Goal: Obtain resource: Download file/media

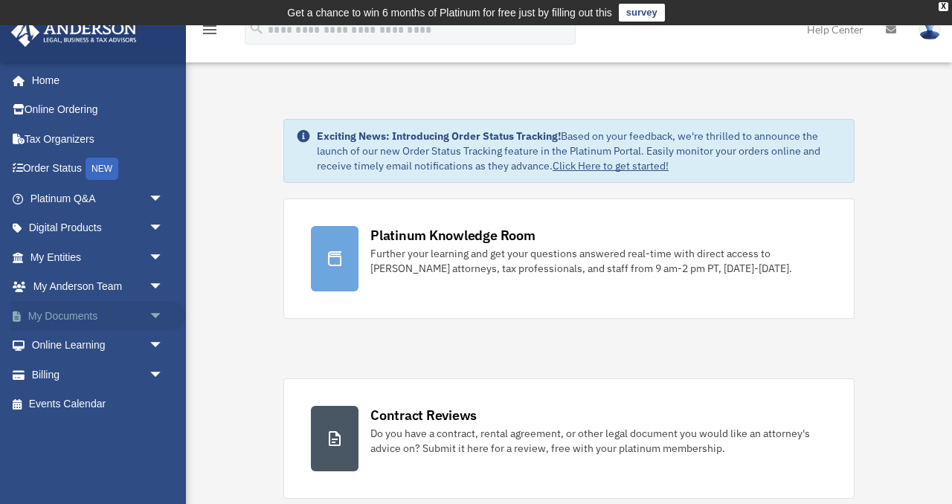
click at [135, 322] on link "My Documents arrow_drop_down" at bounding box center [98, 316] width 176 height 30
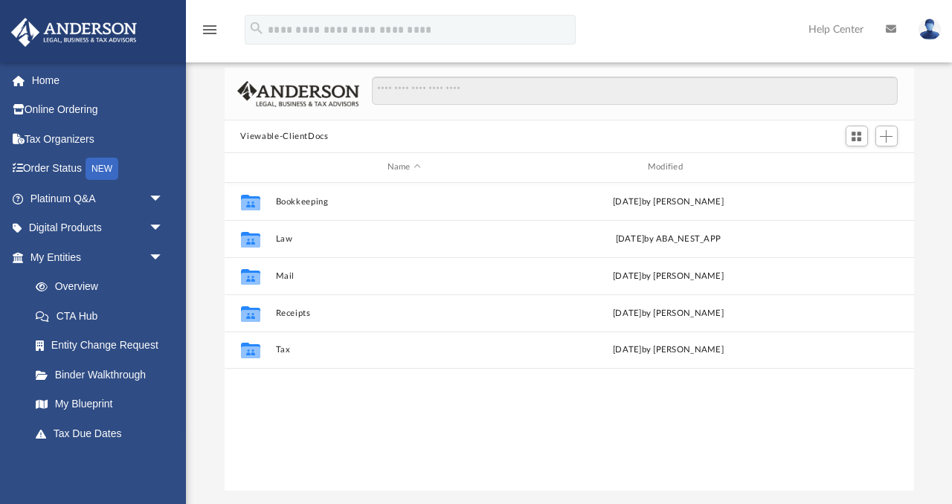
scroll to position [99, 0]
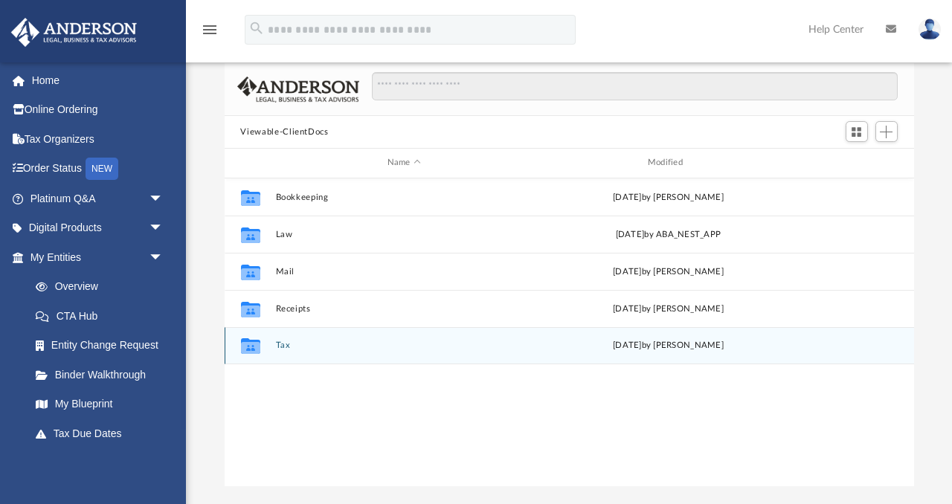
click at [258, 347] on icon "grid" at bounding box center [249, 348] width 19 height 12
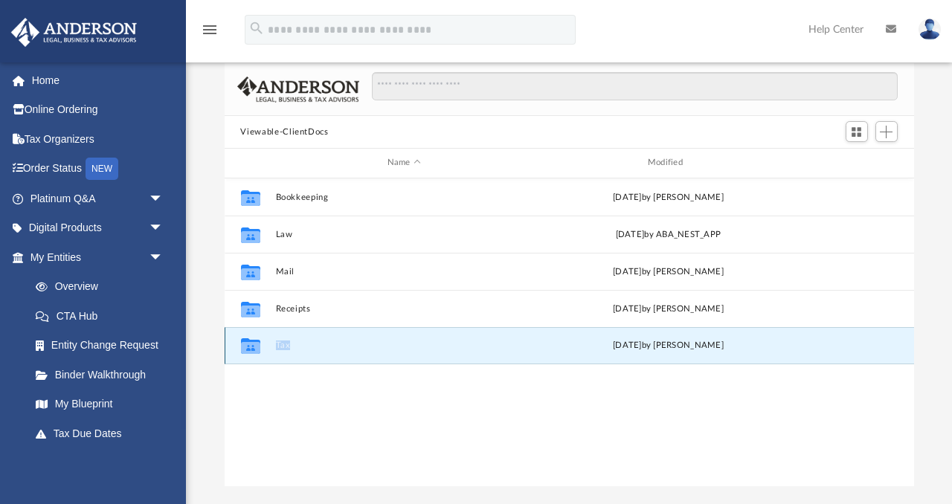
click at [258, 347] on icon "grid" at bounding box center [249, 348] width 19 height 12
click at [247, 347] on icon "grid" at bounding box center [249, 348] width 19 height 12
click at [315, 350] on div "Collaborated Folder Tax Thu Jul 10 2025 by Charles Rogler" at bounding box center [570, 345] width 690 height 37
click at [251, 350] on icon "grid" at bounding box center [249, 347] width 19 height 16
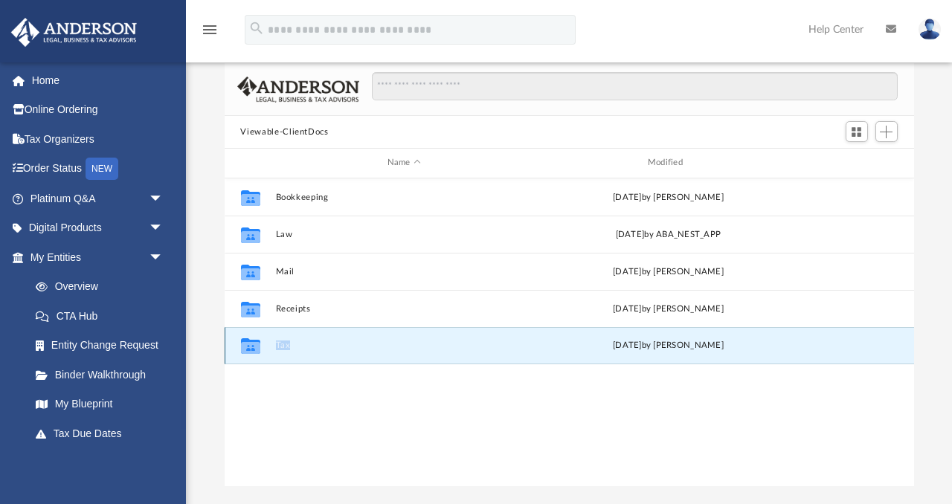
click at [251, 350] on icon "grid" at bounding box center [249, 347] width 19 height 16
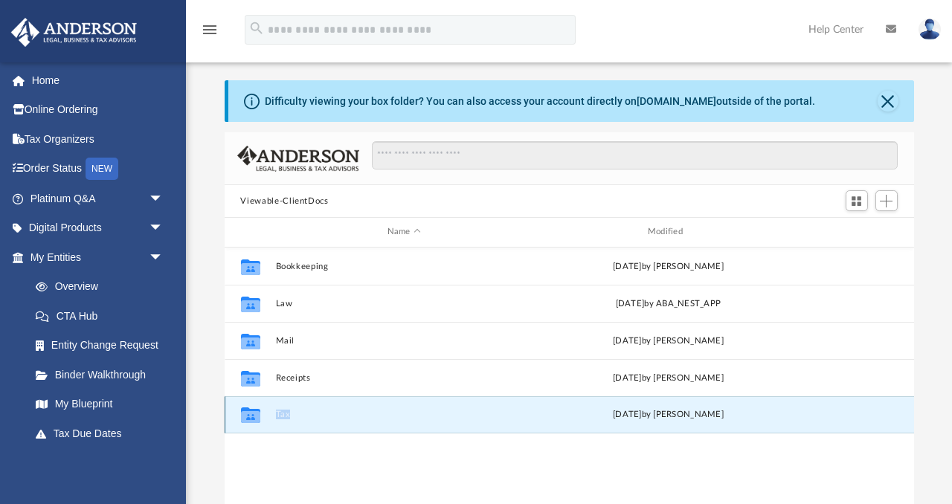
scroll to position [33, 0]
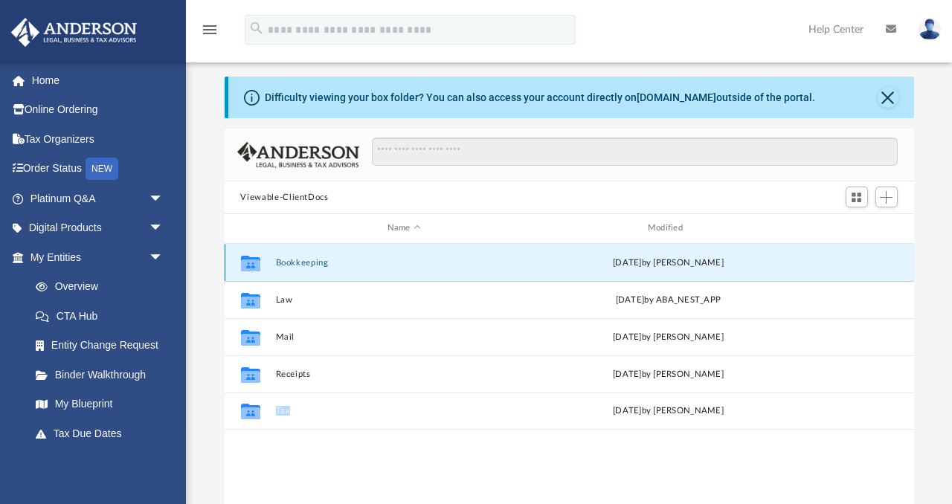
click at [314, 260] on button "Bookkeeping" at bounding box center [403, 263] width 257 height 10
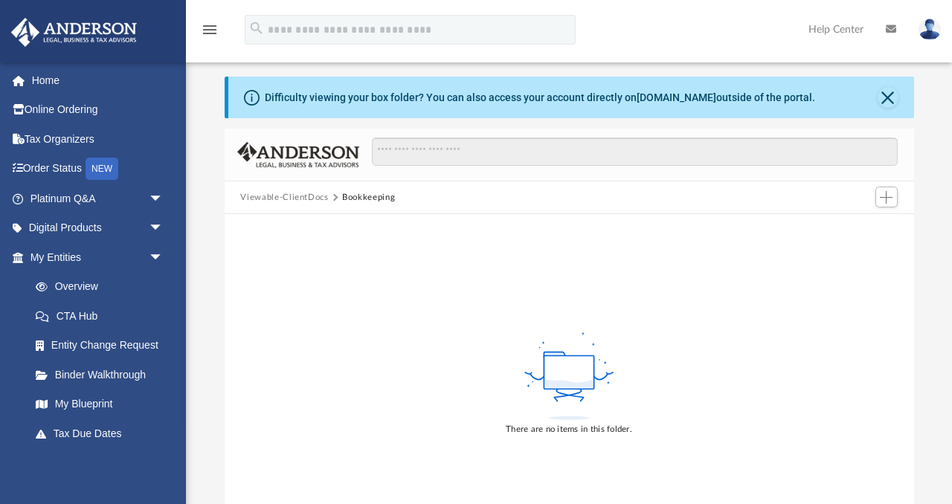
click at [310, 195] on button "Viewable-ClientDocs" at bounding box center [284, 197] width 88 height 13
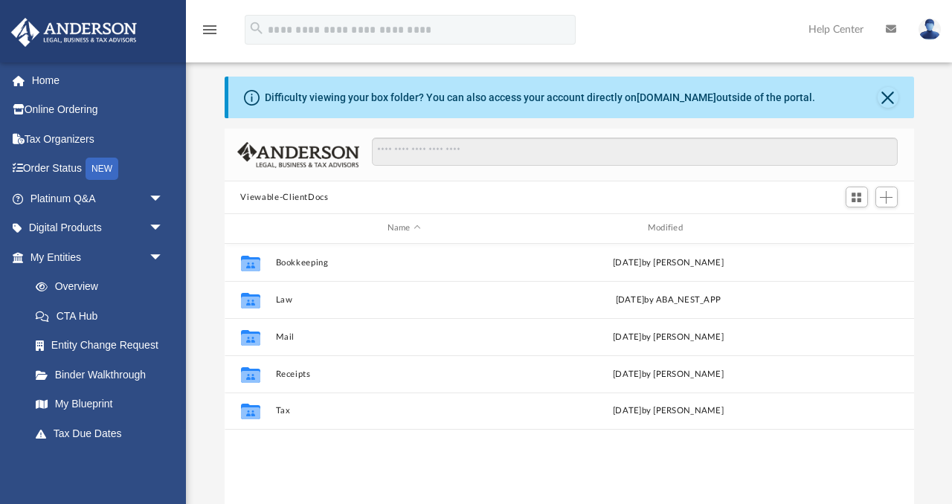
scroll to position [338, 690]
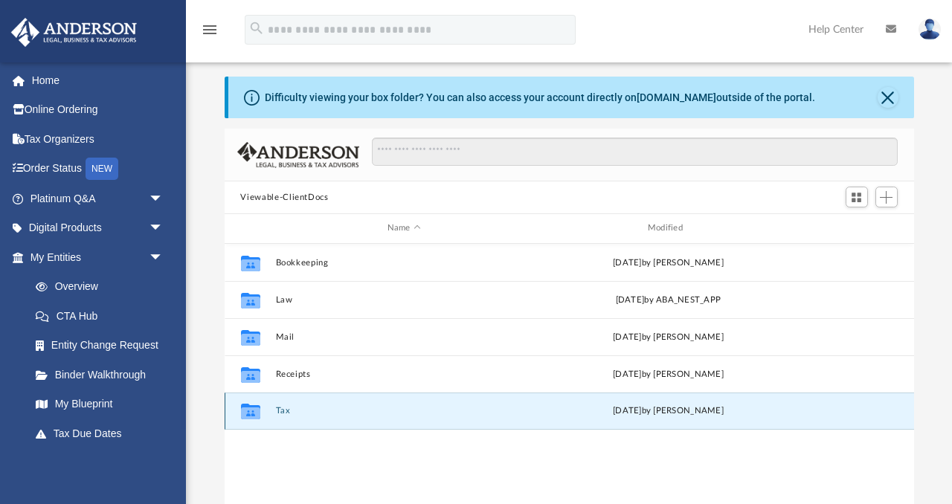
click at [281, 409] on button "Tax" at bounding box center [403, 411] width 257 height 10
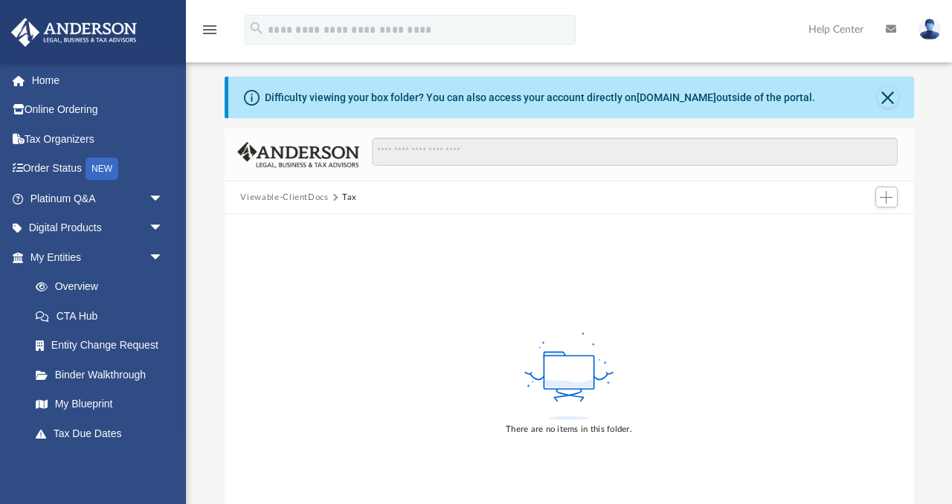
scroll to position [65, 0]
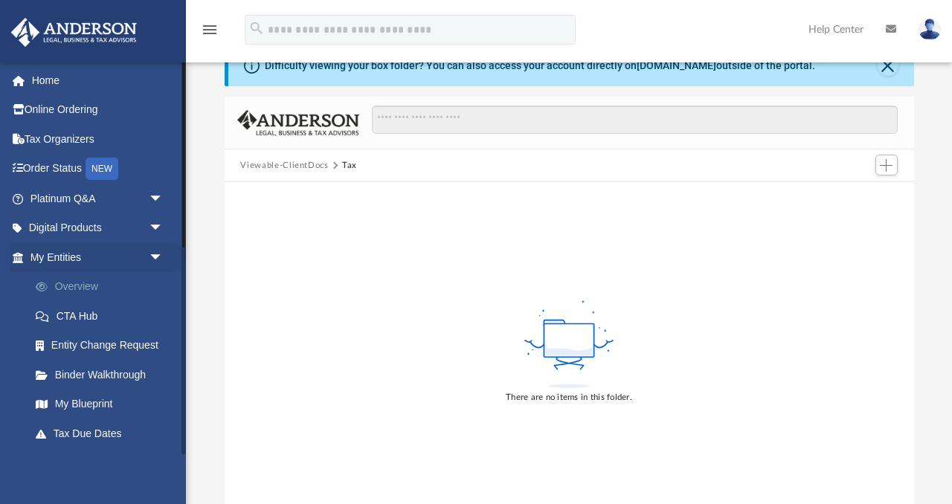
click at [80, 285] on link "Overview" at bounding box center [103, 287] width 165 height 30
click at [87, 262] on link "My Entities arrow_drop_down" at bounding box center [98, 258] width 176 height 30
click at [161, 259] on span "arrow_drop_down" at bounding box center [164, 258] width 30 height 31
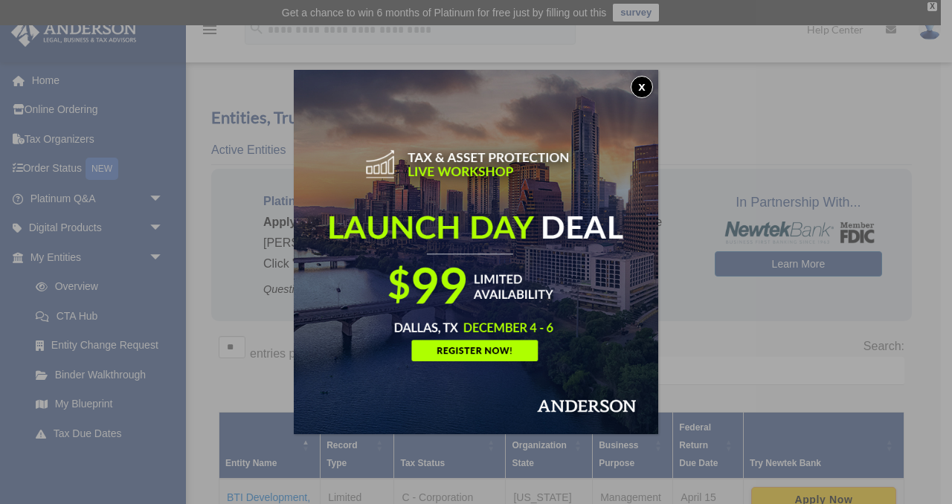
click at [645, 87] on button "x" at bounding box center [642, 87] width 22 height 22
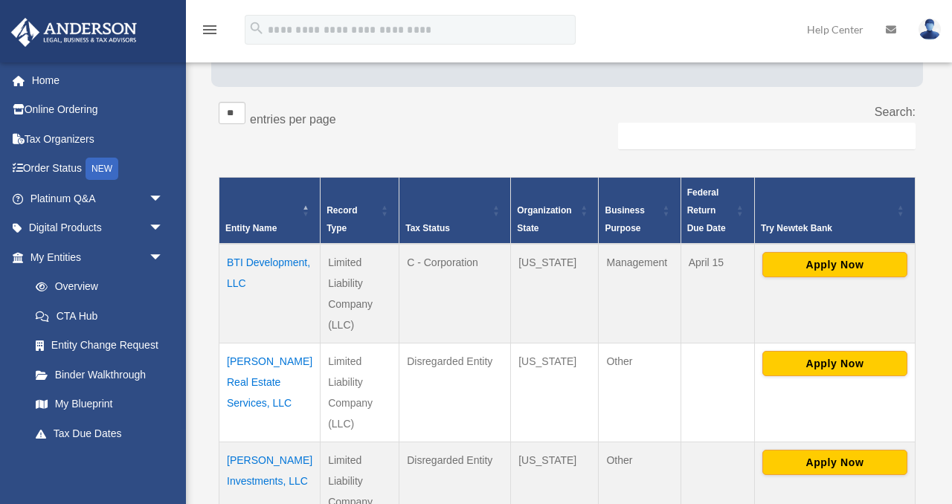
scroll to position [236, 0]
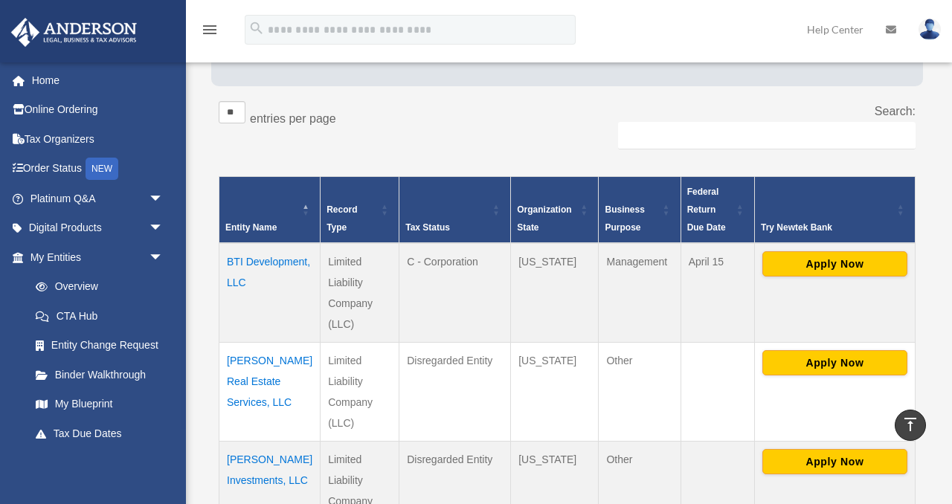
click at [262, 280] on td "BTI Development, LLC" at bounding box center [269, 293] width 101 height 100
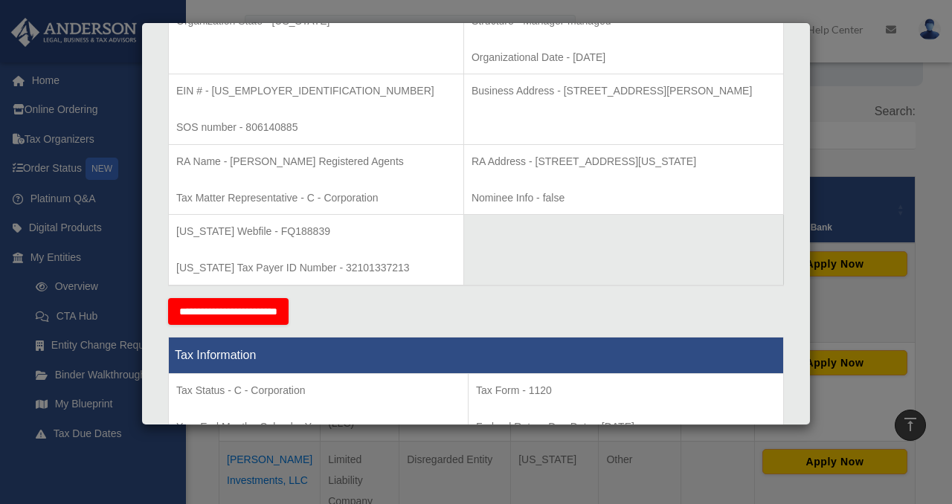
scroll to position [0, 0]
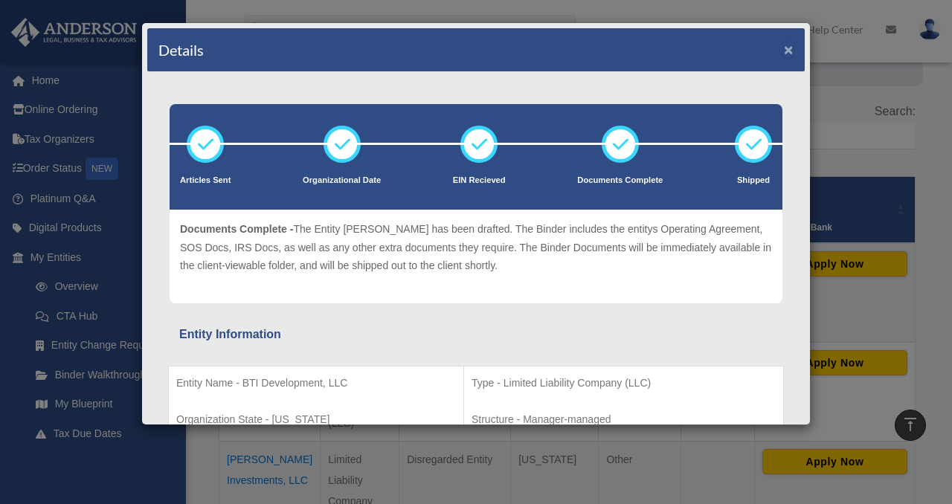
click at [790, 49] on button "×" at bounding box center [789, 50] width 10 height 16
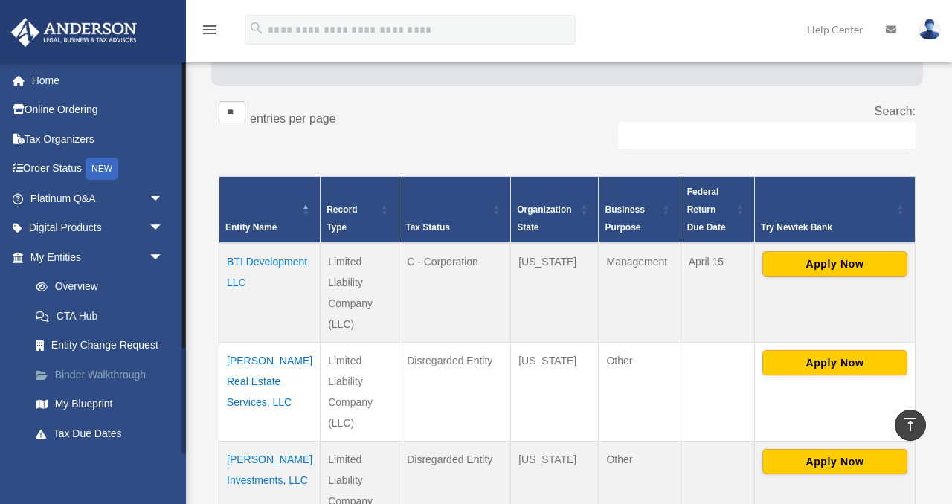
click at [97, 369] on link "Binder Walkthrough" at bounding box center [103, 375] width 165 height 30
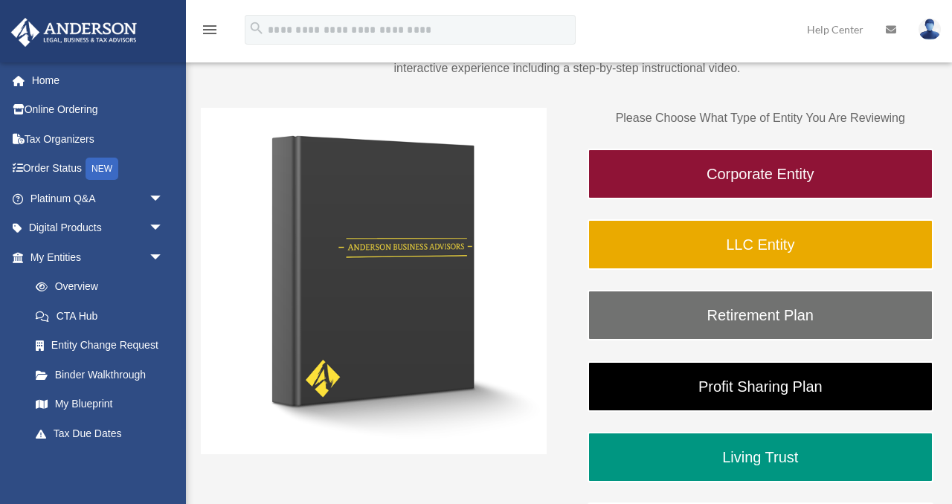
scroll to position [191, 0]
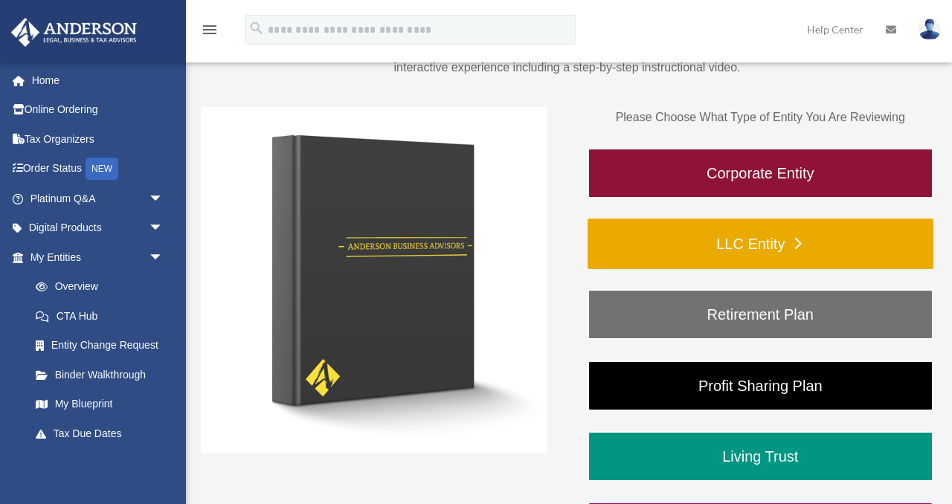
click at [778, 244] on link "LLC Entity" at bounding box center [761, 244] width 346 height 51
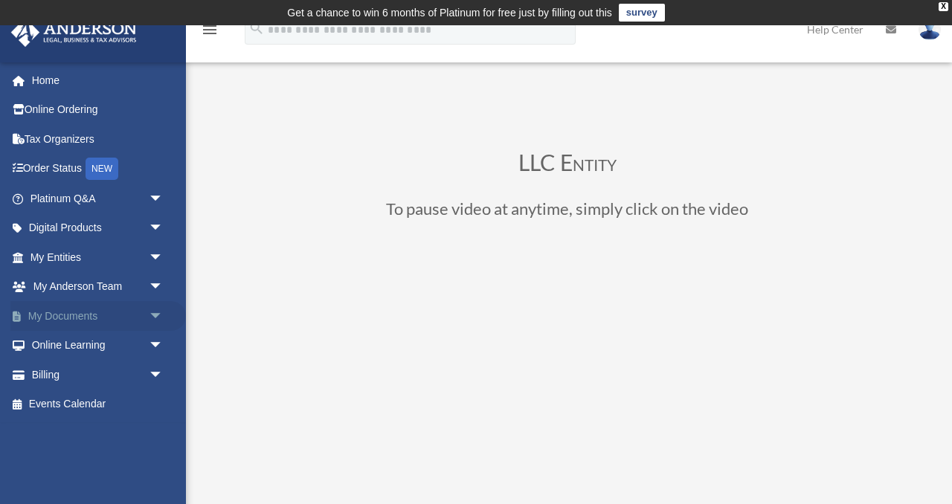
click at [156, 318] on span "arrow_drop_down" at bounding box center [164, 316] width 30 height 31
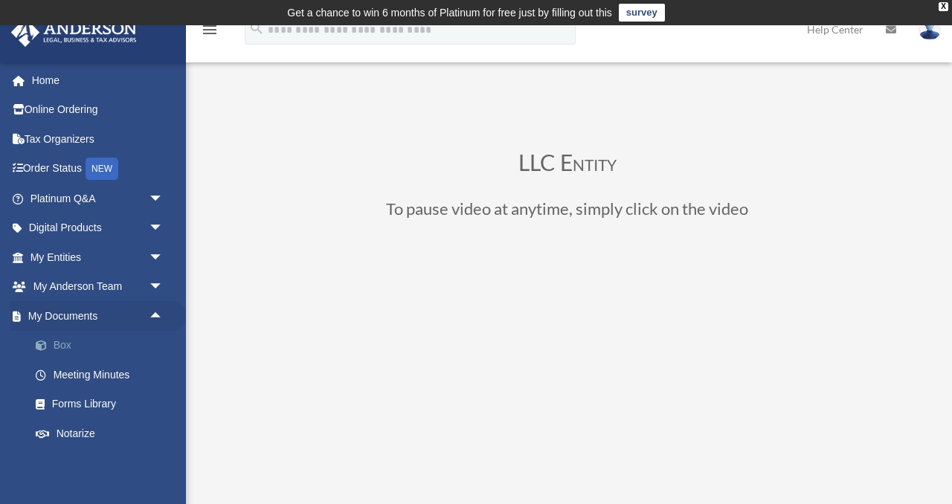
click at [44, 347] on span at bounding box center [49, 346] width 10 height 10
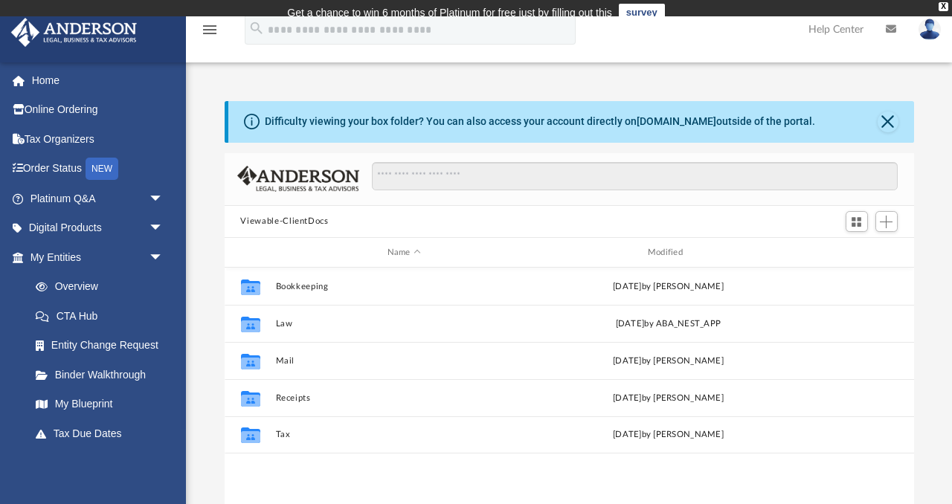
scroll to position [338, 690]
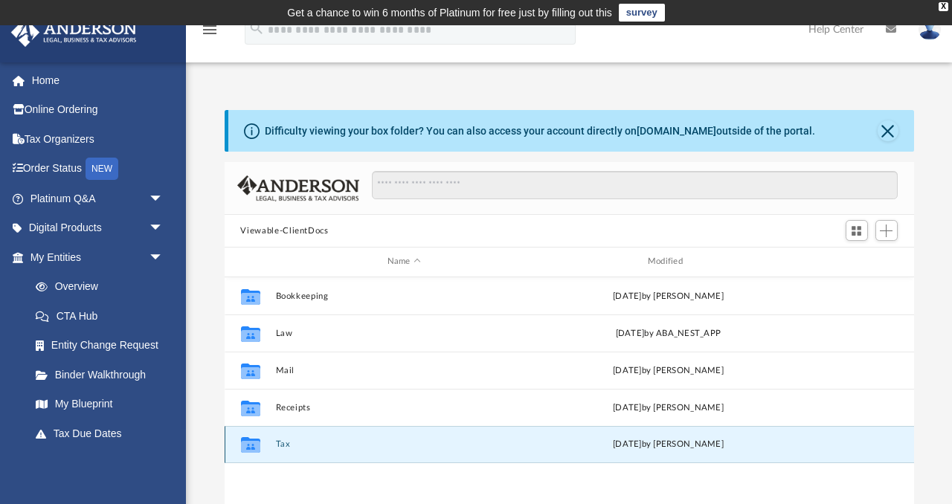
click at [281, 444] on button "Tax" at bounding box center [403, 445] width 257 height 10
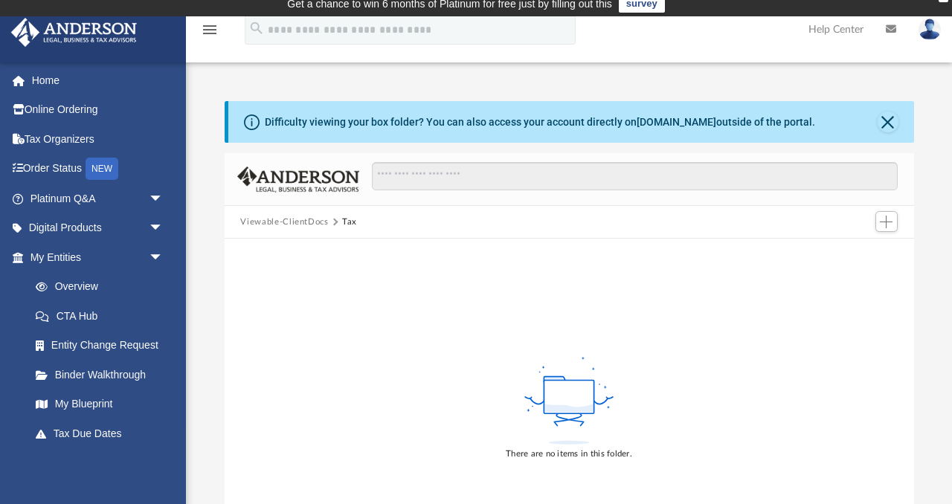
scroll to position [0, 0]
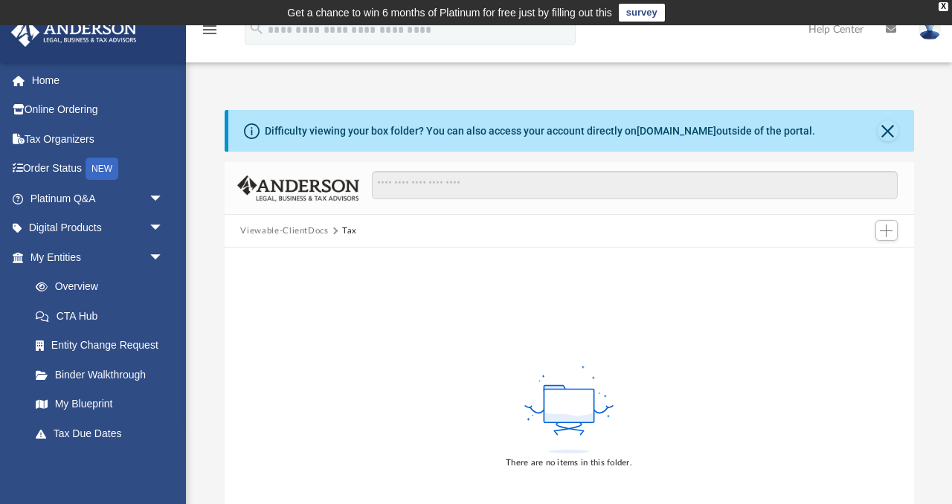
click at [264, 231] on button "Viewable-ClientDocs" at bounding box center [284, 231] width 88 height 13
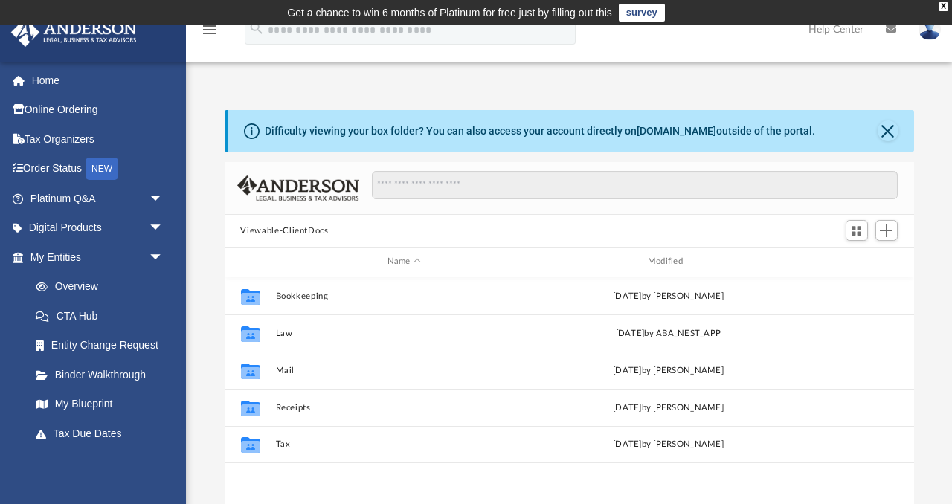
scroll to position [338, 690]
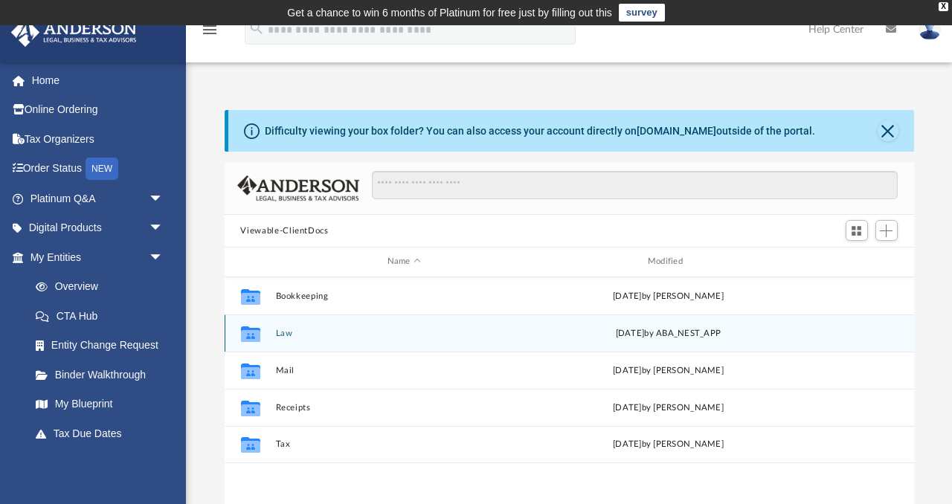
click at [280, 337] on div "Collaborated Folder Law Wed Aug 20 2025 by ABA_NEST_APP" at bounding box center [570, 333] width 690 height 37
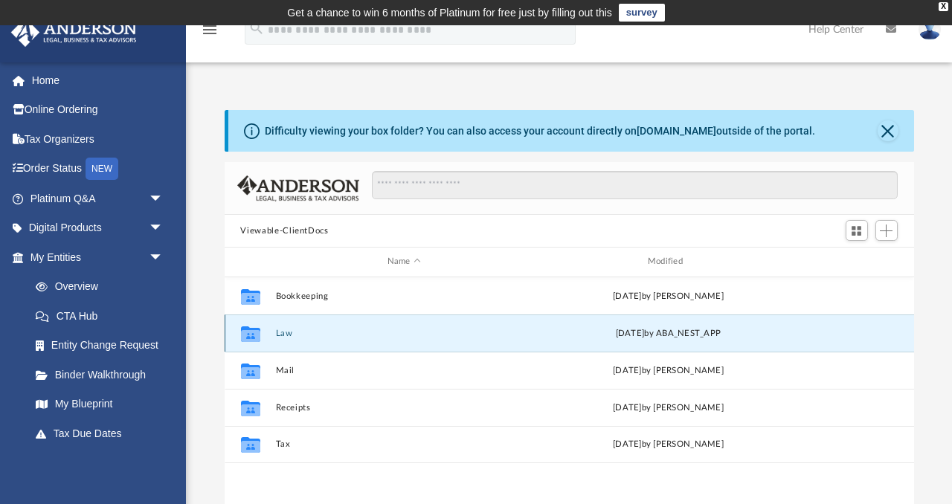
click at [285, 330] on button "Law" at bounding box center [403, 334] width 257 height 10
click at [278, 332] on button "Law" at bounding box center [403, 334] width 257 height 10
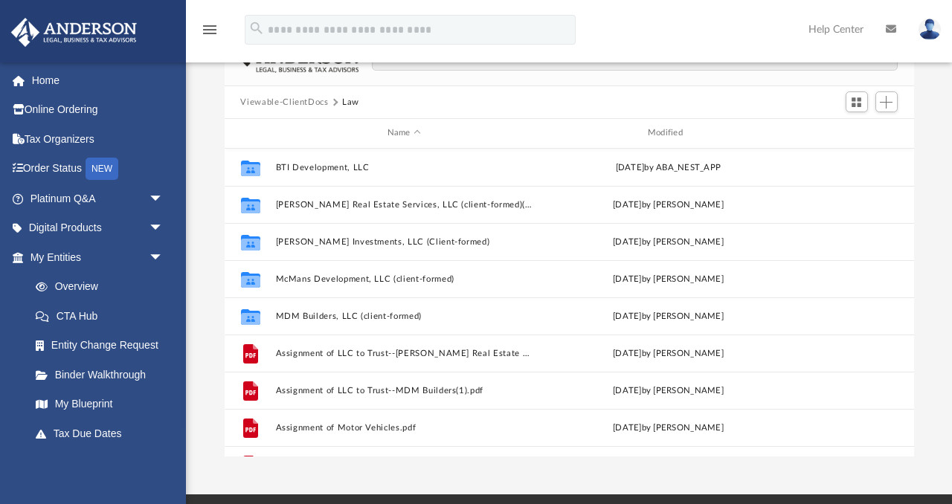
scroll to position [128, 0]
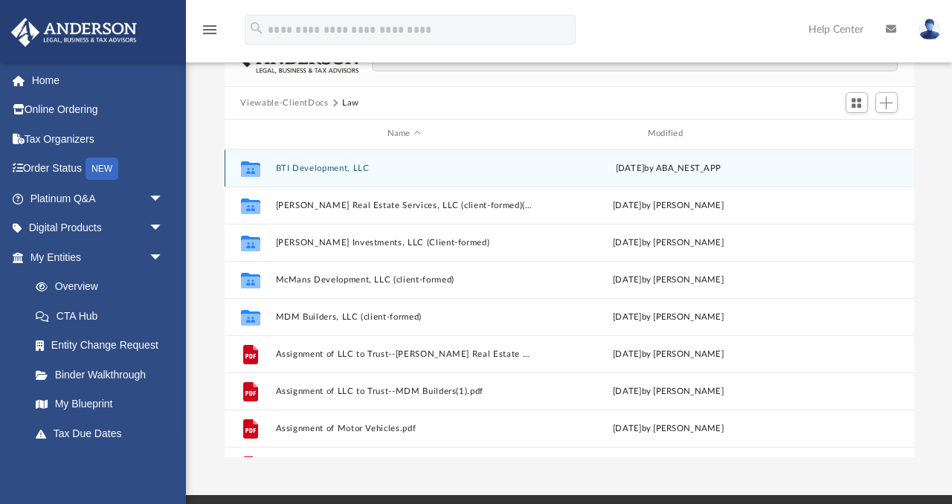
click at [332, 169] on button "BTI Development, LLC" at bounding box center [403, 169] width 257 height 10
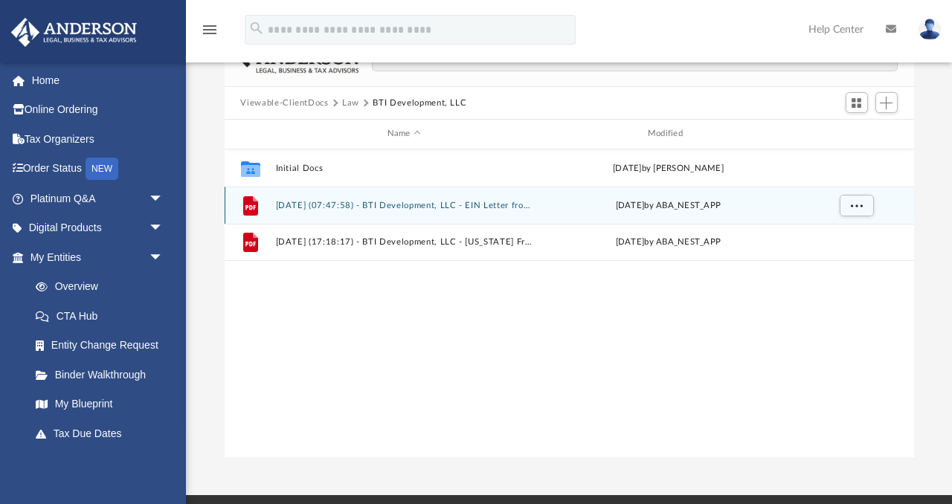
click at [311, 204] on button "[DATE] (07:47:58) - BTI Development, LLC - EIN Letter from IRS.pdf" at bounding box center [403, 206] width 257 height 10
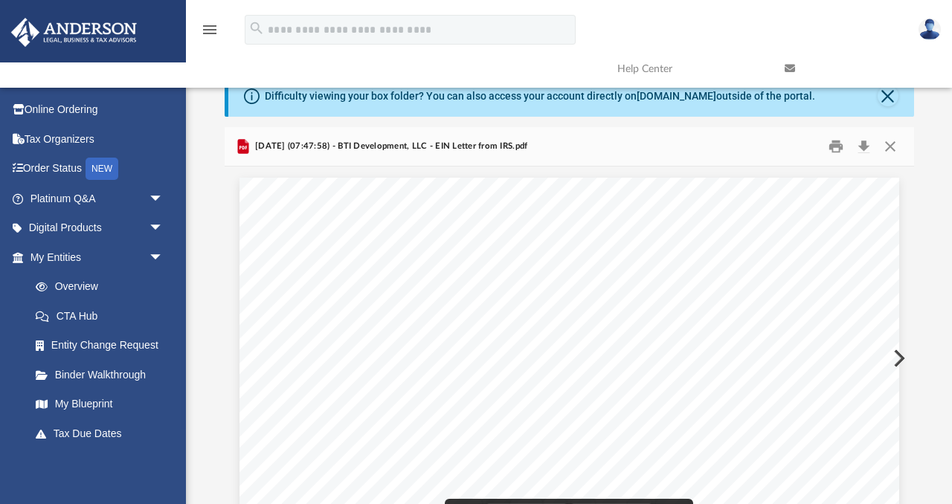
scroll to position [0, 0]
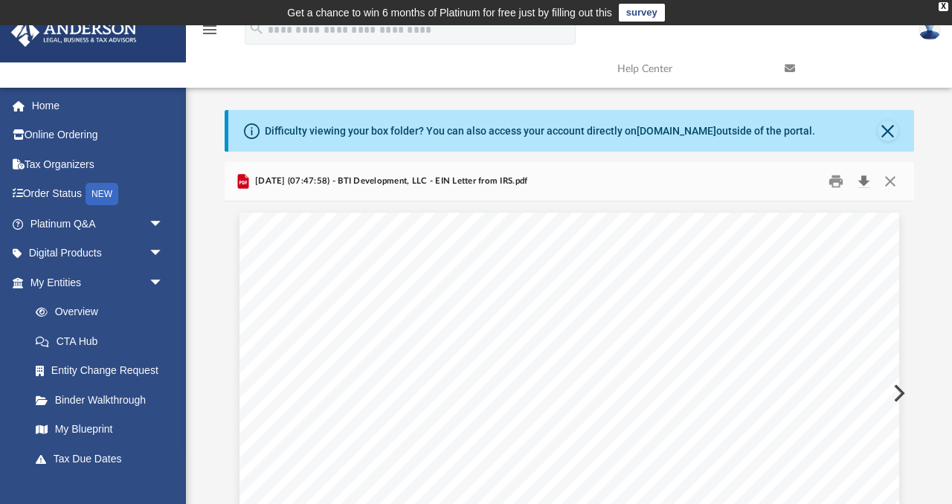
click at [866, 187] on button "Download" at bounding box center [864, 181] width 27 height 23
click at [891, 184] on button "Close" at bounding box center [890, 181] width 27 height 23
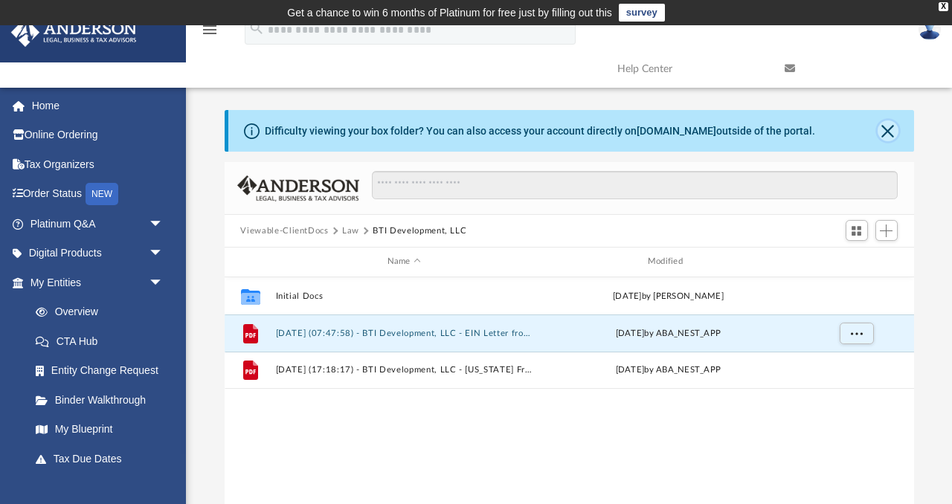
click at [889, 136] on button "Close" at bounding box center [888, 131] width 21 height 21
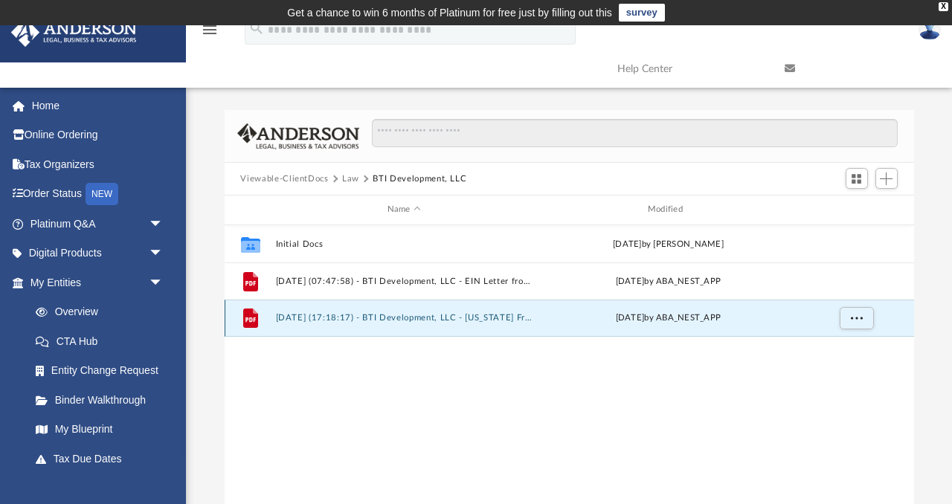
click at [525, 317] on button "[DATE] (17:18:17) - BTI Development, LLC - [US_STATE] Franchise from [US_STATE]…" at bounding box center [403, 318] width 257 height 10
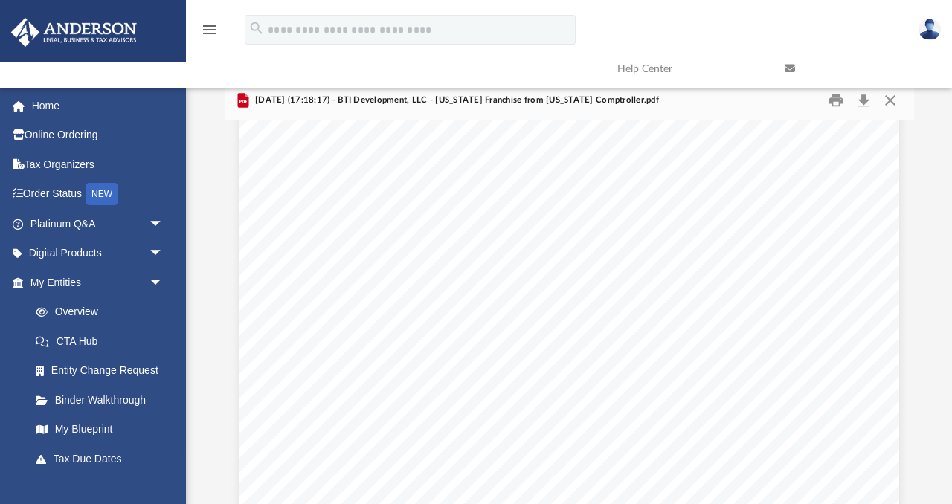
scroll to position [2, 0]
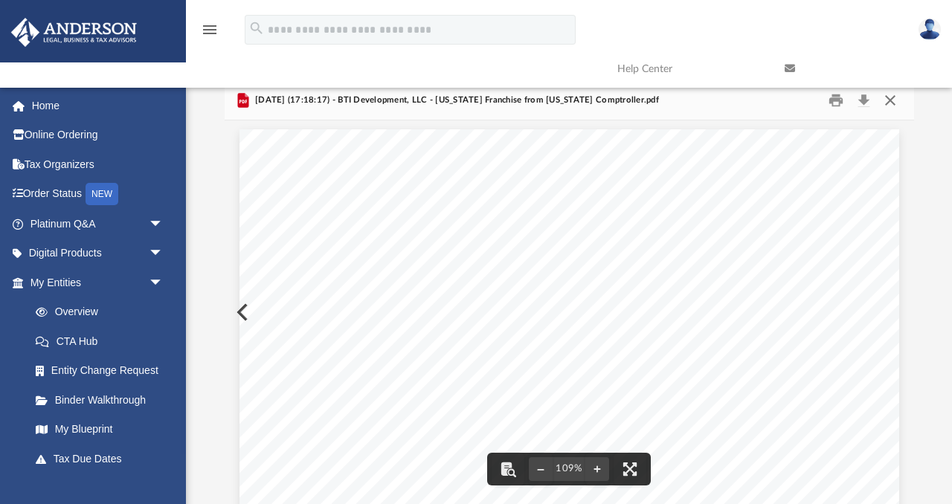
click at [890, 103] on button "Close" at bounding box center [890, 100] width 27 height 23
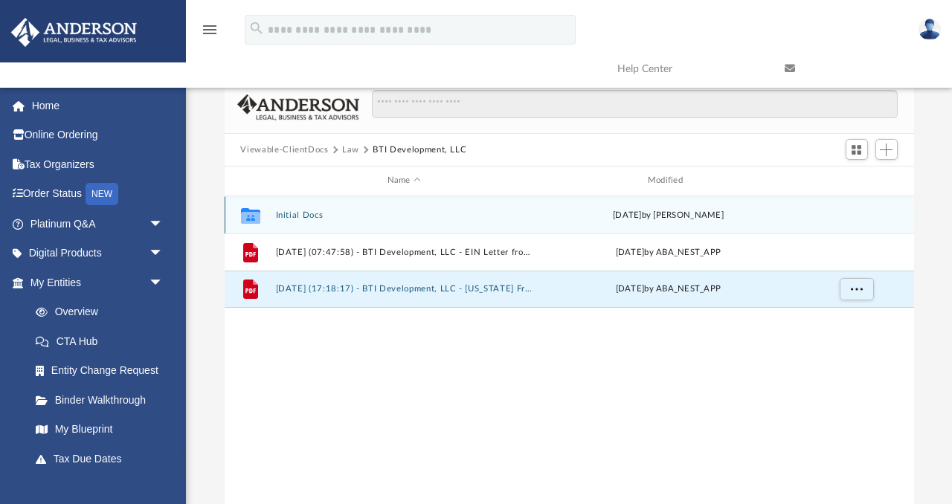
click at [254, 214] on icon "grid" at bounding box center [249, 216] width 19 height 16
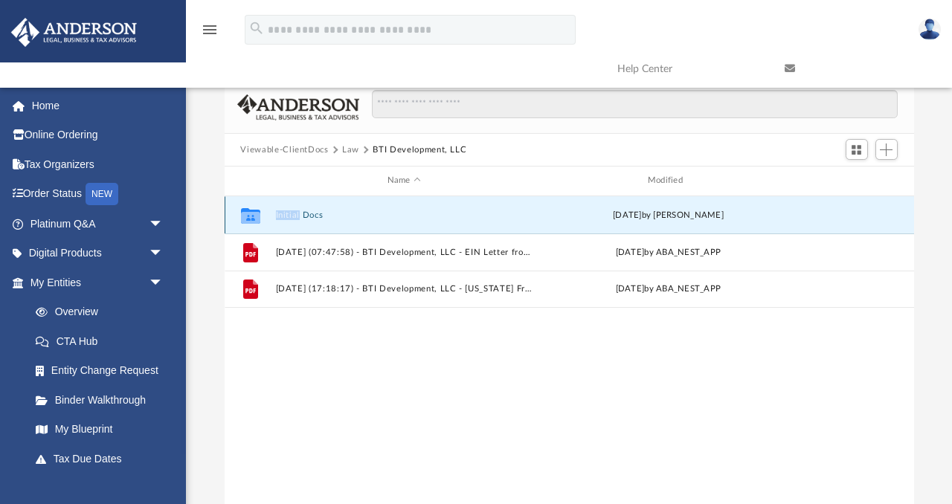
click at [254, 214] on icon "grid" at bounding box center [249, 216] width 19 height 16
click at [303, 215] on button "Initial Docs" at bounding box center [403, 216] width 257 height 10
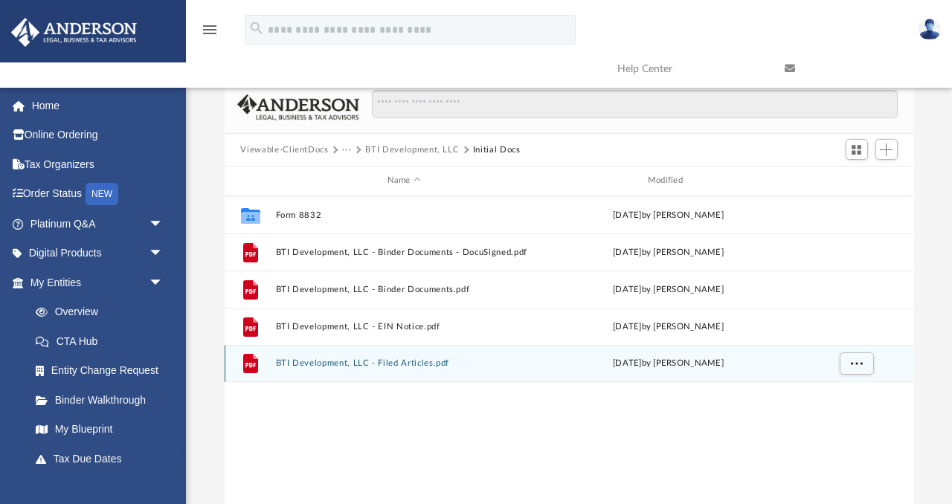
click at [402, 369] on div "File BTI Development, LLC - Filed Articles.pdf Tue Jul 29 2025 by Jasmine Grays…" at bounding box center [570, 363] width 690 height 37
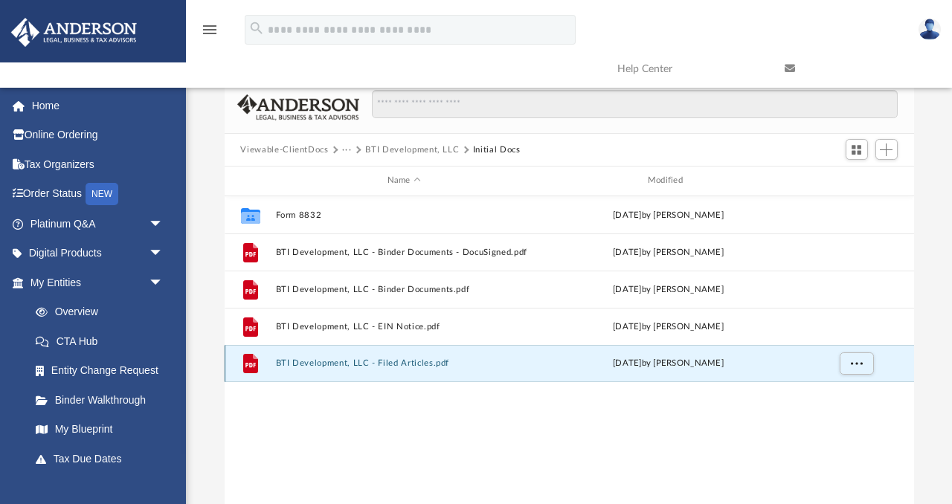
click at [402, 369] on div "File BTI Development, LLC - Filed Articles.pdf Tue Jul 29 2025 by Jasmine Grays…" at bounding box center [570, 363] width 690 height 37
click at [341, 362] on button "BTI Development, LLC - Filed Articles.pdf" at bounding box center [403, 364] width 257 height 10
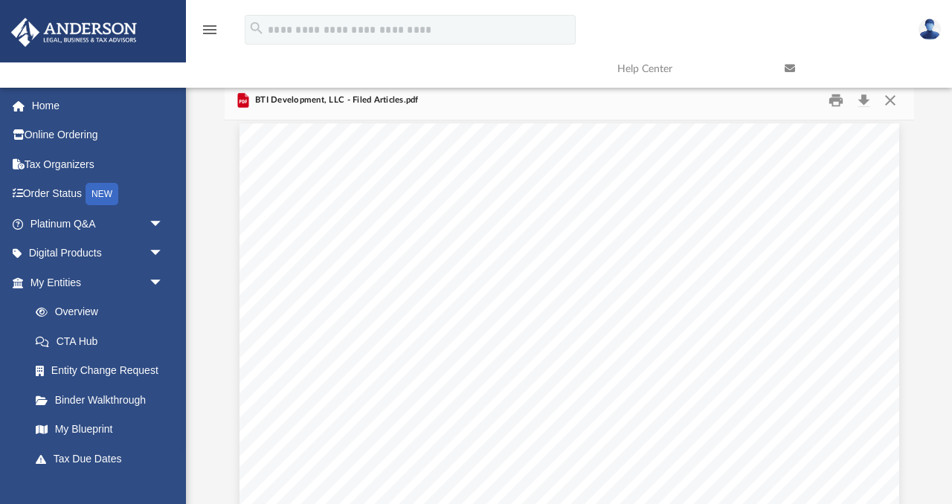
scroll to position [0, 0]
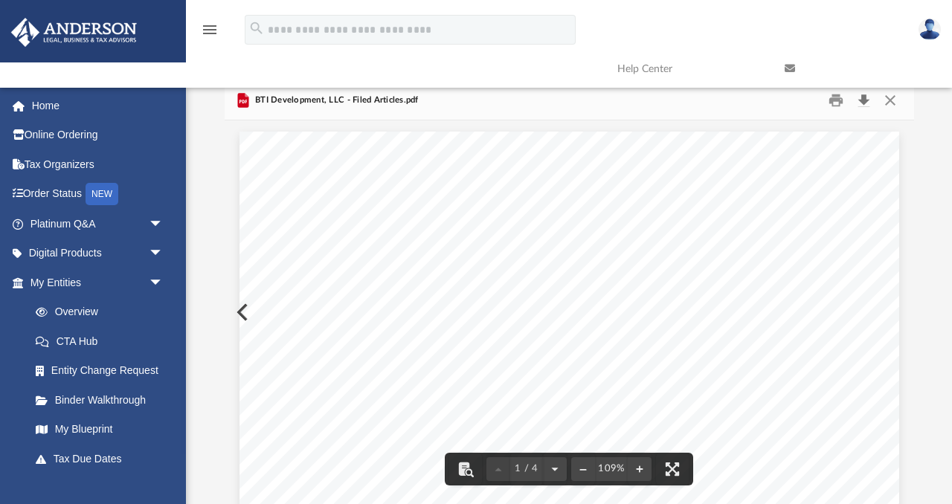
click at [864, 107] on button "Download" at bounding box center [864, 100] width 27 height 23
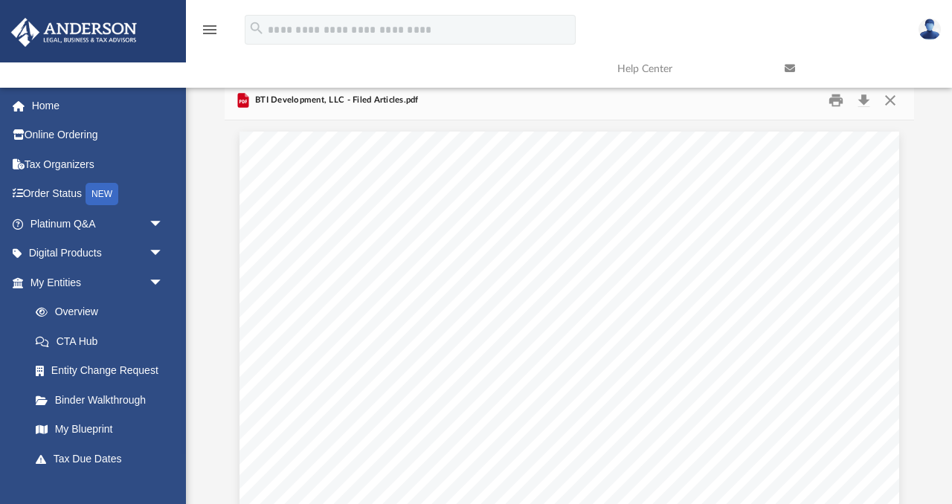
click at [885, 97] on link at bounding box center [857, 68] width 167 height 59
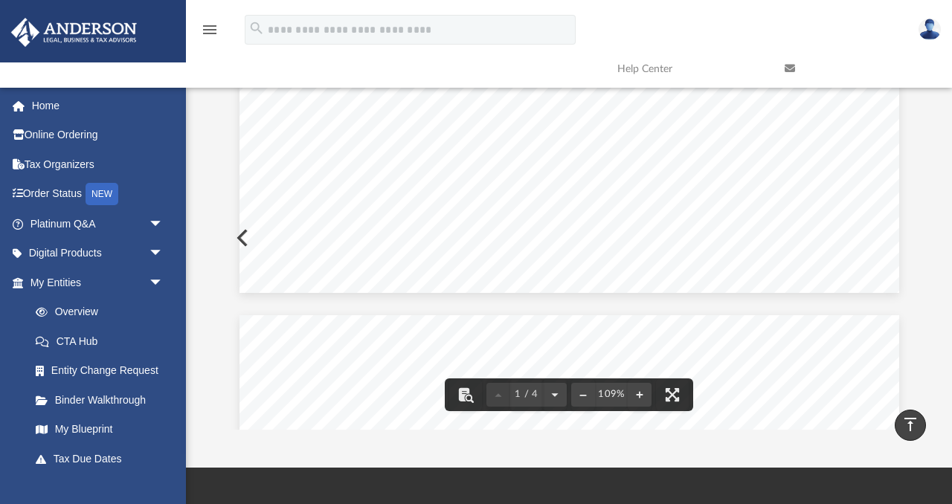
scroll to position [74, 0]
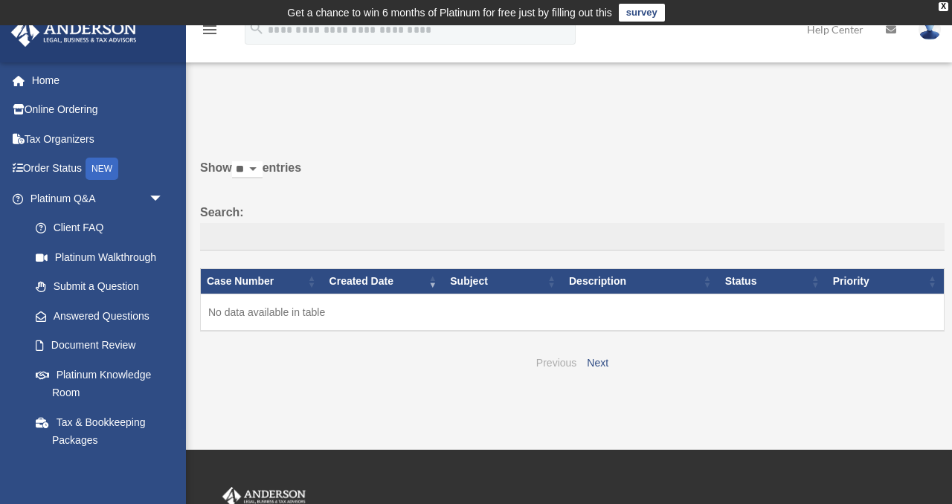
click at [554, 362] on link "Previous" at bounding box center [556, 363] width 40 height 12
click at [600, 365] on link "Next" at bounding box center [598, 363] width 22 height 12
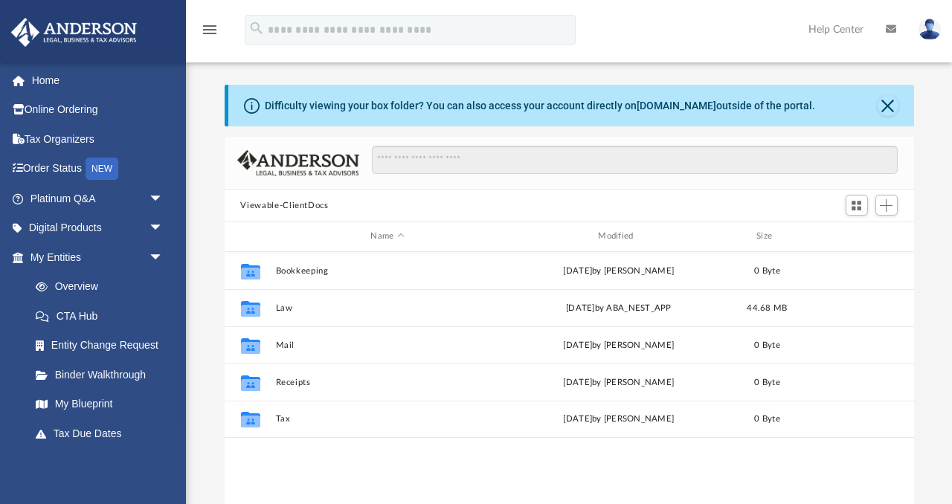
scroll to position [338, 690]
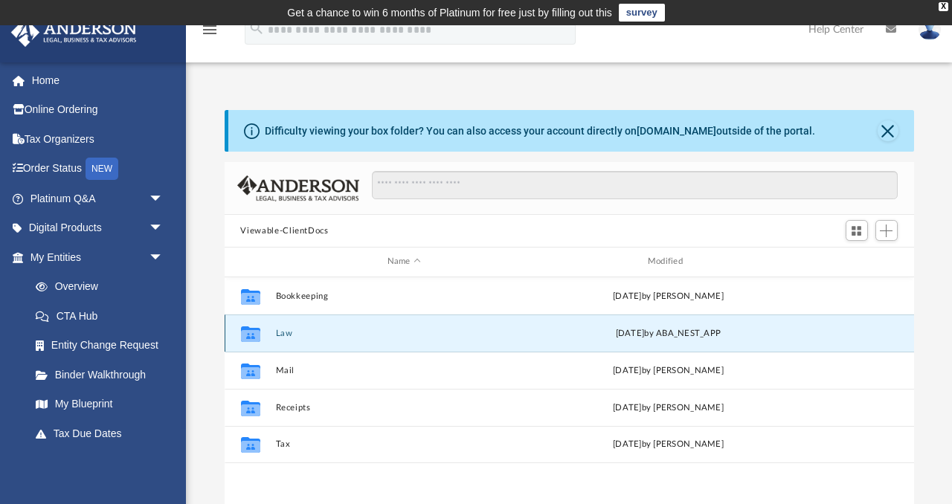
click at [278, 330] on button "Law" at bounding box center [403, 334] width 257 height 10
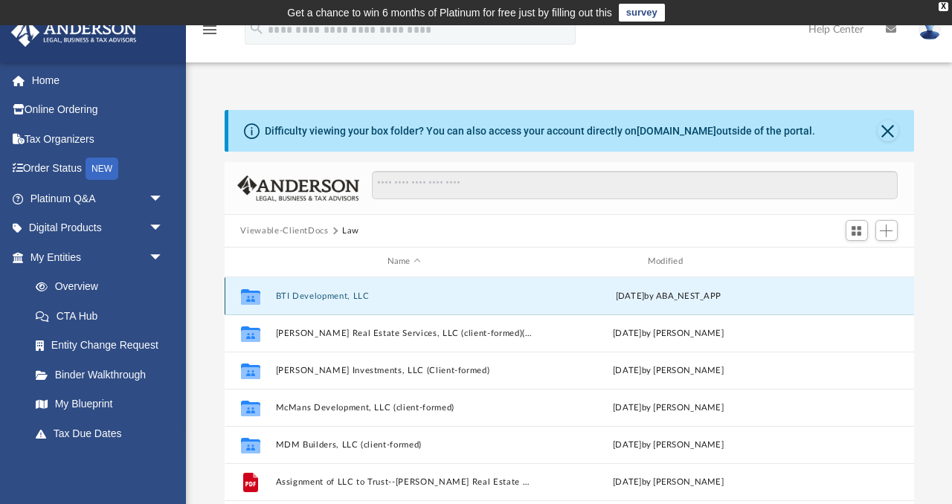
click at [319, 296] on button "BTI Development, LLC" at bounding box center [403, 297] width 257 height 10
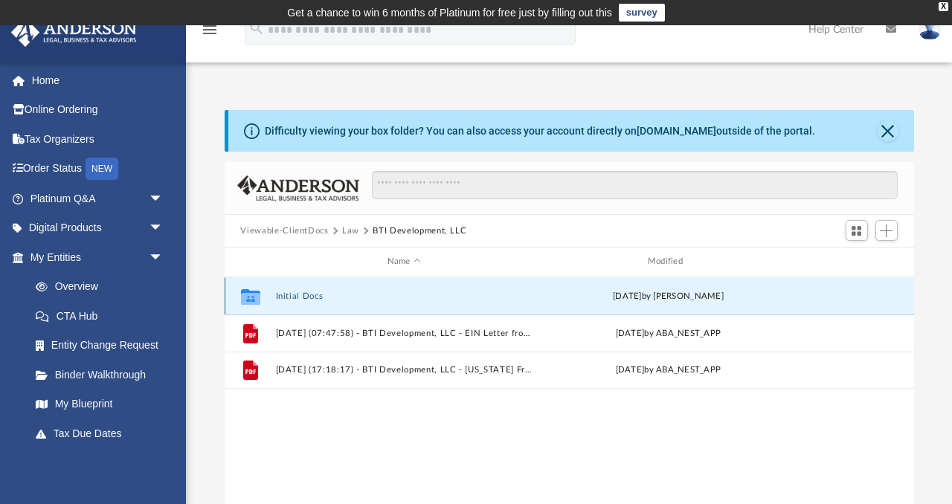
click at [318, 296] on button "Initial Docs" at bounding box center [403, 297] width 257 height 10
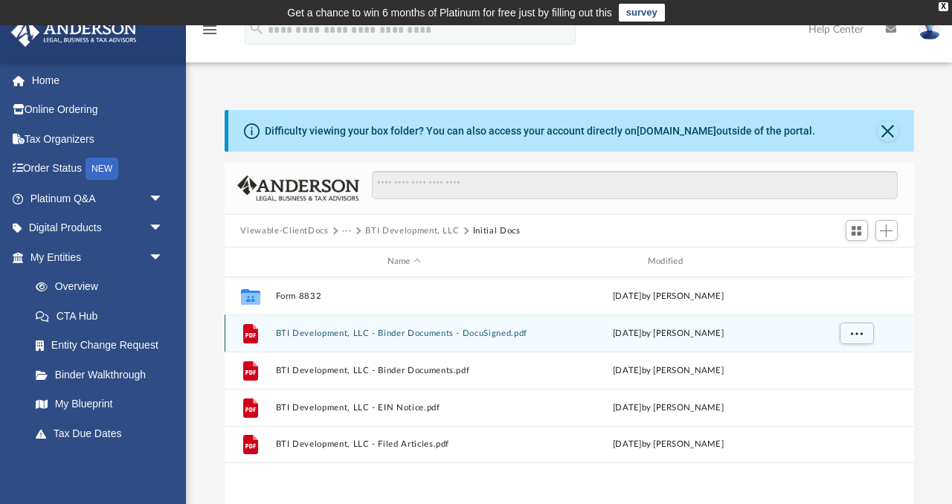
click at [423, 336] on button "BTI Development, LLC - Binder Documents - DocuSigned.pdf" at bounding box center [403, 334] width 257 height 10
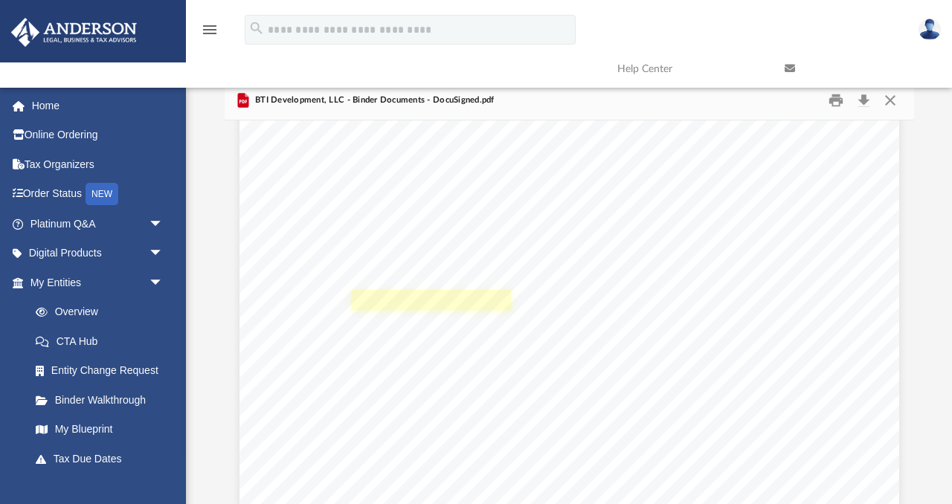
scroll to position [0, 0]
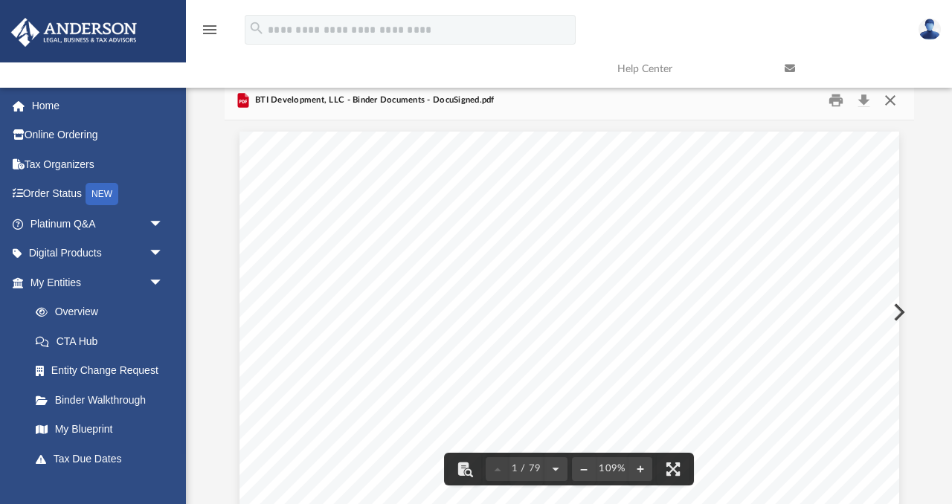
click at [897, 99] on button "Close" at bounding box center [890, 100] width 27 height 23
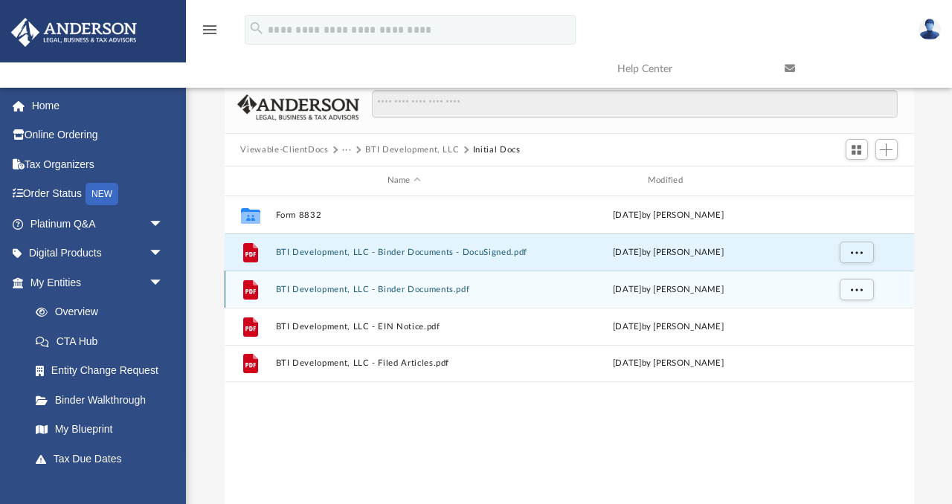
click at [435, 294] on div "File BTI Development, LLC - Binder Documents.pdf [DATE] by [PERSON_NAME]" at bounding box center [570, 289] width 690 height 37
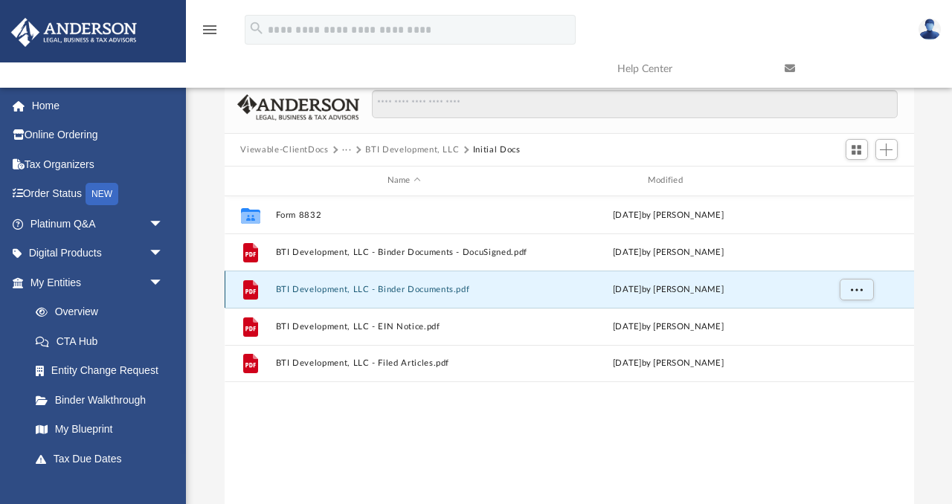
click at [426, 288] on button "BTI Development, LLC - Binder Documents.pdf" at bounding box center [403, 290] width 257 height 10
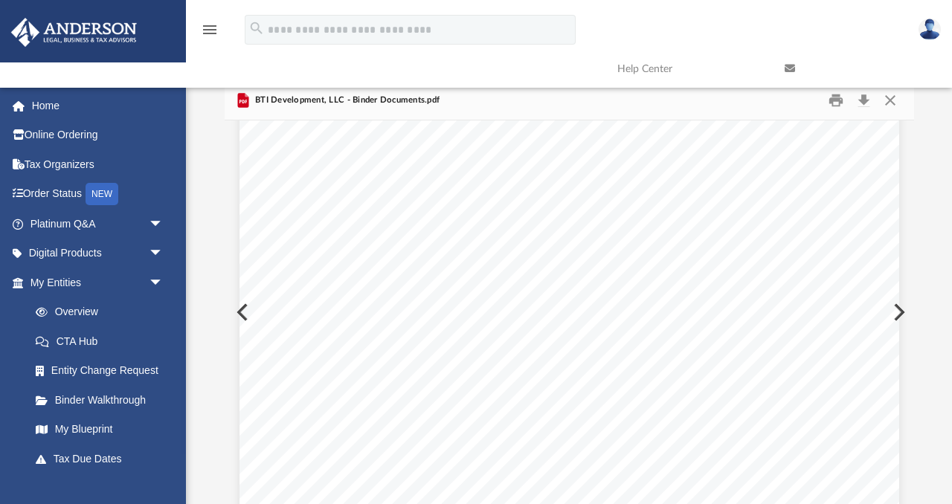
scroll to position [1812, 0]
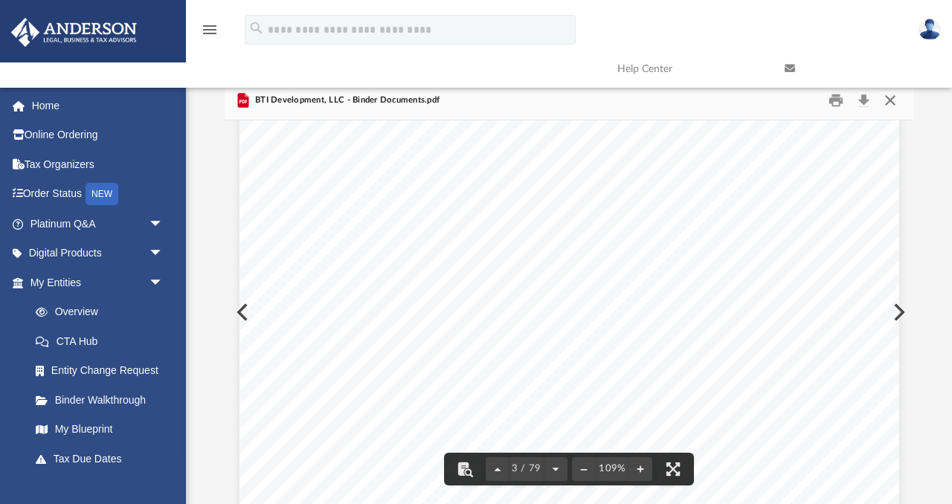
click at [890, 102] on button "Close" at bounding box center [890, 100] width 27 height 23
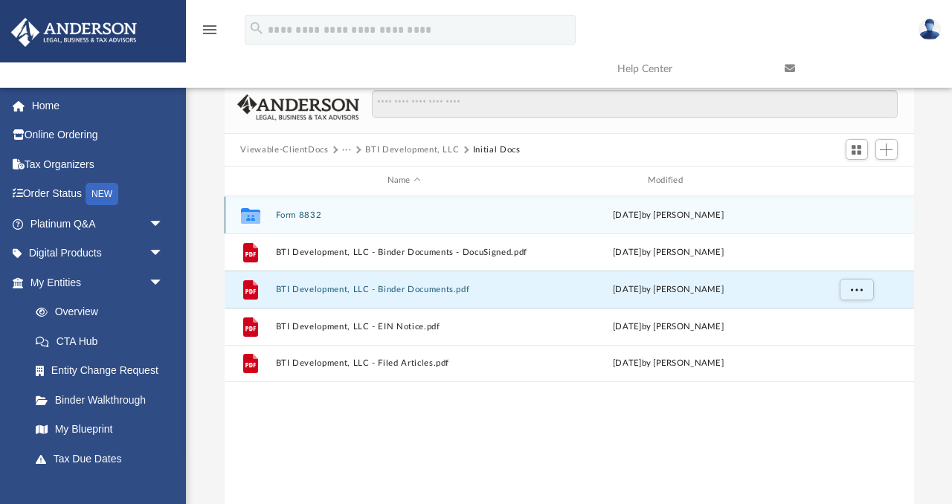
click at [283, 211] on button "Form 8832" at bounding box center [403, 216] width 257 height 10
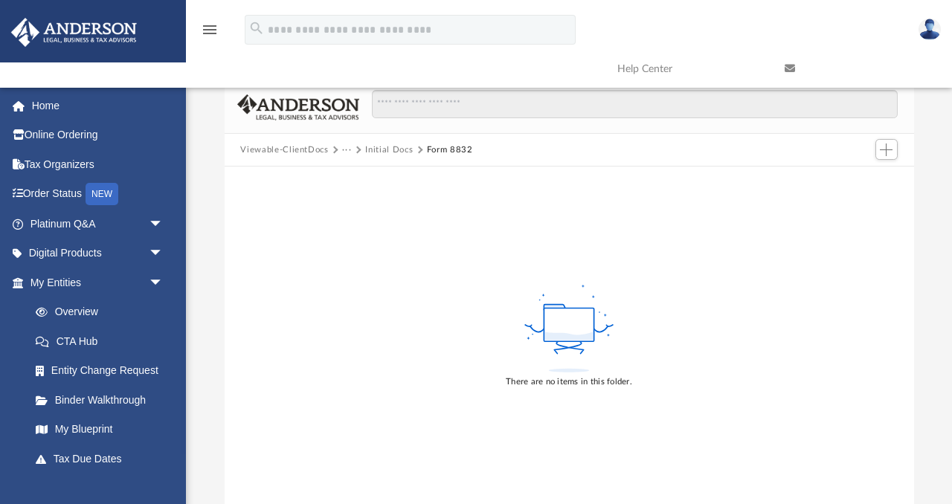
click at [384, 144] on button "Initial Docs" at bounding box center [389, 150] width 48 height 13
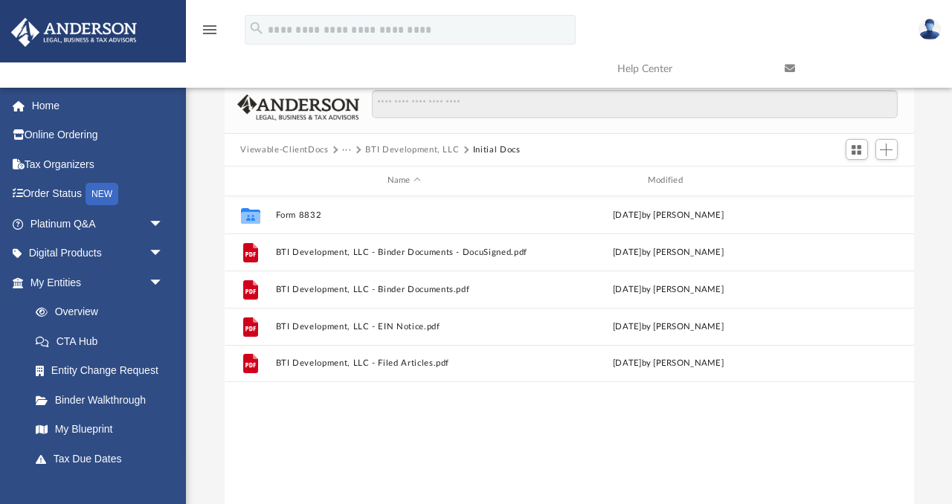
scroll to position [338, 690]
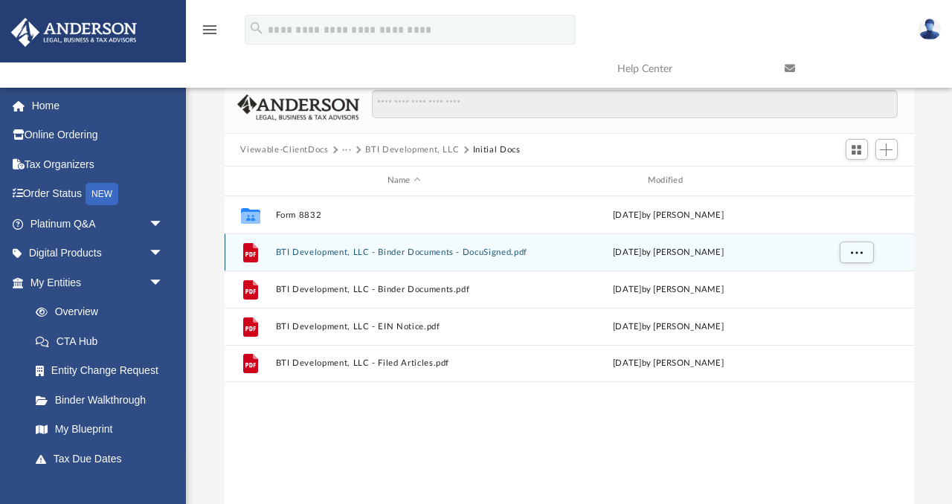
click at [422, 249] on button "BTI Development, LLC - Binder Documents - DocuSigned.pdf" at bounding box center [403, 253] width 257 height 10
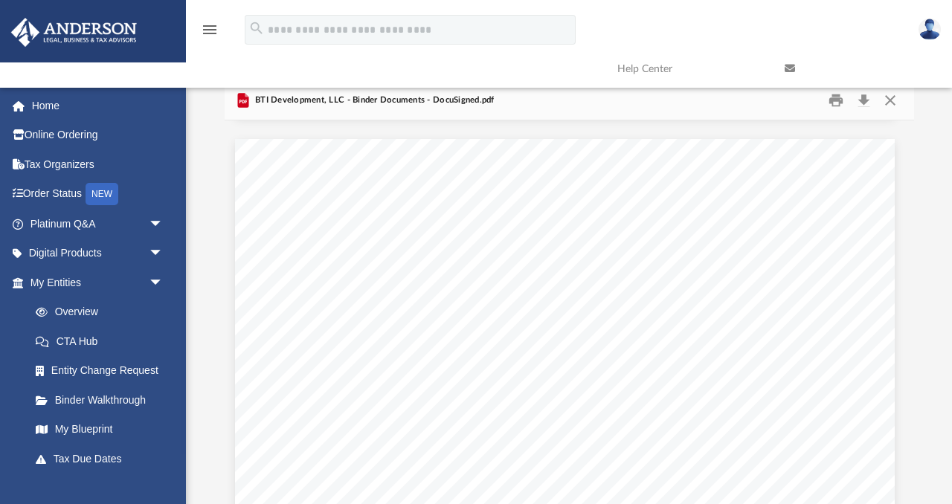
scroll to position [5258, 4]
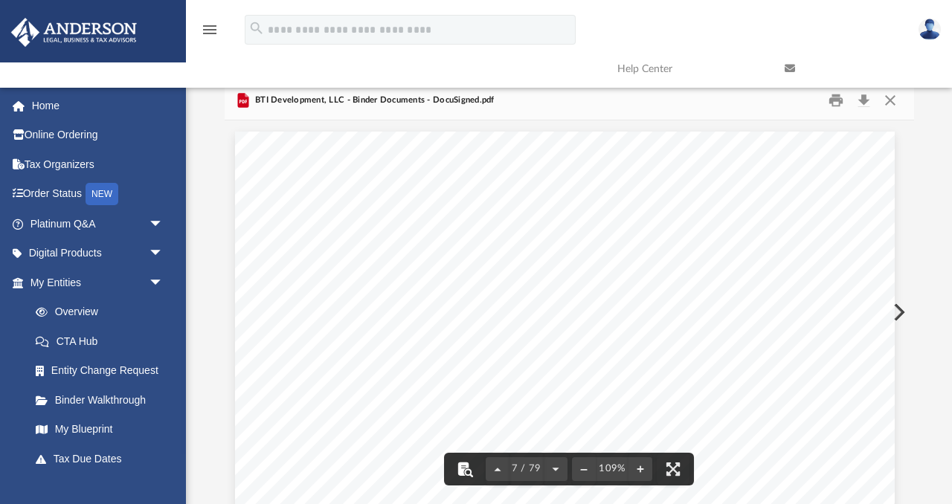
click at [467, 468] on button "File preview" at bounding box center [465, 469] width 33 height 33
click at [879, 144] on button "File preview" at bounding box center [883, 138] width 25 height 25
click at [866, 103] on button "Download" at bounding box center [864, 100] width 27 height 23
click at [892, 100] on button "Close" at bounding box center [890, 100] width 27 height 23
